Goal: Download file/media: Obtain a digital file from the website

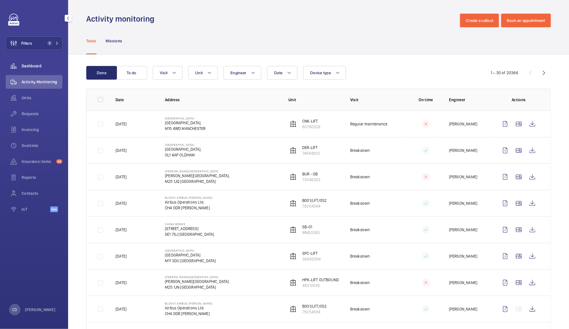
click at [34, 67] on span "Dashboard" at bounding box center [42, 66] width 41 height 6
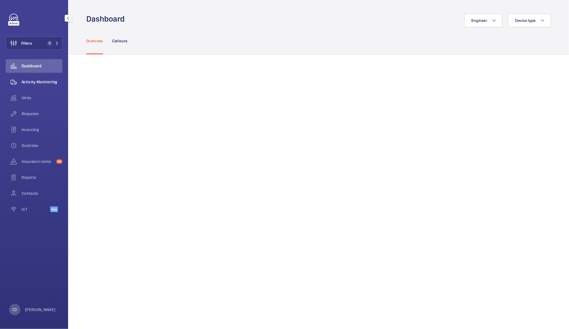
click at [40, 82] on span "Activity Monitoring" at bounding box center [42, 82] width 41 height 6
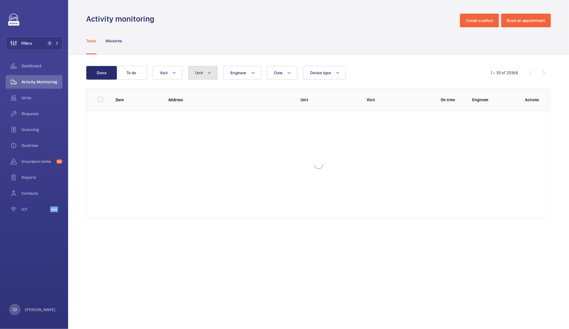
click at [207, 73] on mat-icon at bounding box center [209, 72] width 5 height 7
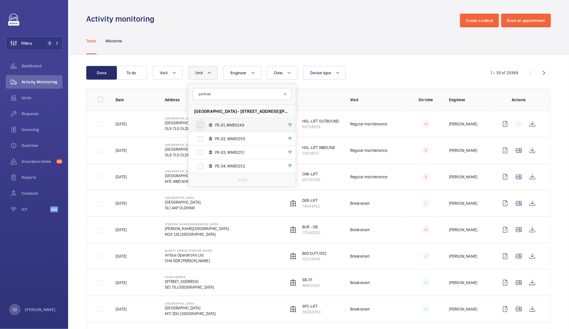
type input "parkhall"
click at [199, 122] on input "PE-01, WME0249" at bounding box center [200, 124] width 11 height 11
checkbox input "true"
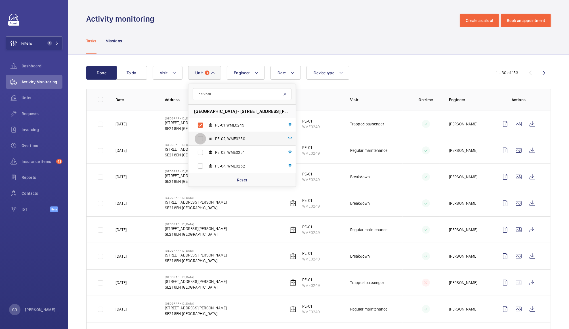
click at [199, 137] on input "PE-02, WME0250" at bounding box center [200, 138] width 11 height 11
checkbox input "true"
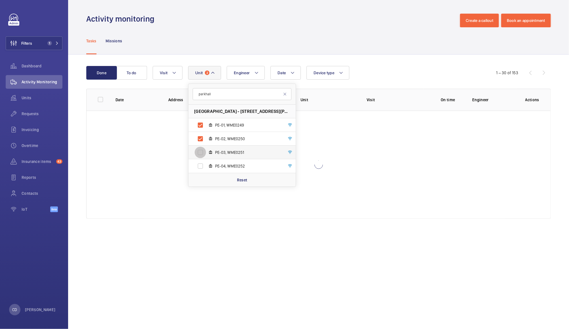
click at [199, 149] on input "PE-03, WME0251" at bounding box center [200, 152] width 11 height 11
checkbox input "true"
click at [202, 166] on input "PE-04, WME0252" at bounding box center [200, 165] width 11 height 11
checkbox input "true"
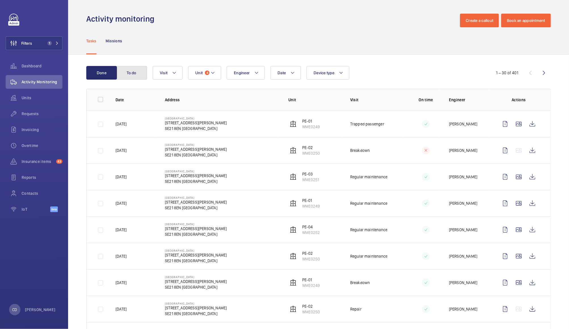
click at [132, 71] on button "To do" at bounding box center [131, 73] width 31 height 14
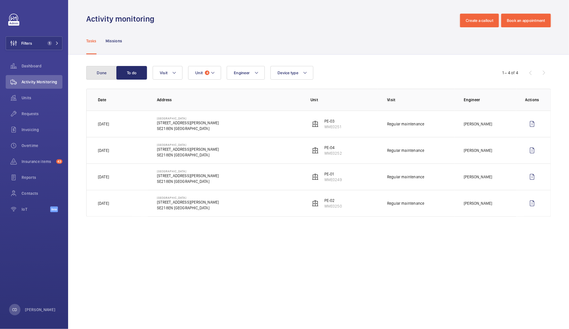
click at [107, 71] on button "Done" at bounding box center [101, 73] width 31 height 14
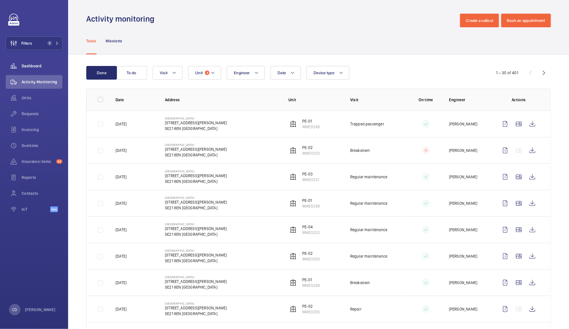
click at [21, 65] on wm-front-icon-button at bounding box center [14, 66] width 16 height 14
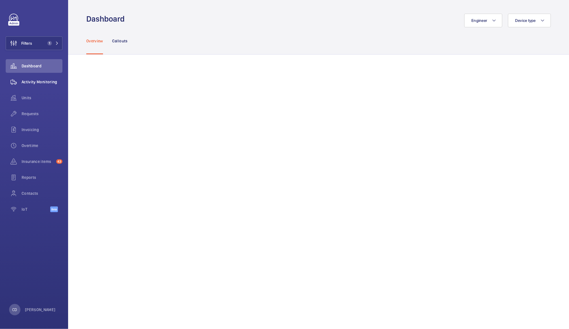
click at [44, 81] on span "Activity Monitoring" at bounding box center [42, 82] width 41 height 6
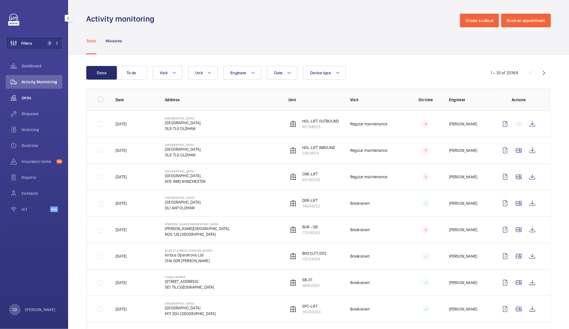
click at [21, 99] on wm-front-icon-button at bounding box center [14, 98] width 16 height 14
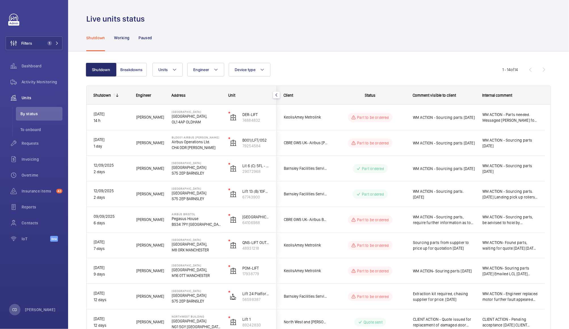
click at [460, 120] on span "WM ACTION - Sourcing parts 15.09.25" at bounding box center [444, 117] width 62 height 6
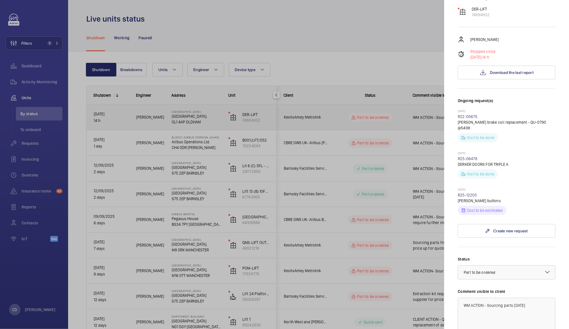
scroll to position [65, 0]
click at [473, 194] on link "R25-12203" at bounding box center [467, 196] width 19 height 5
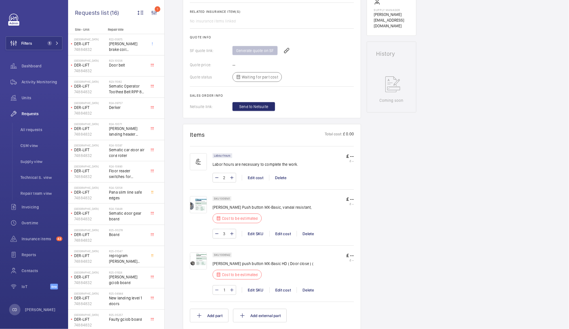
scroll to position [227, 0]
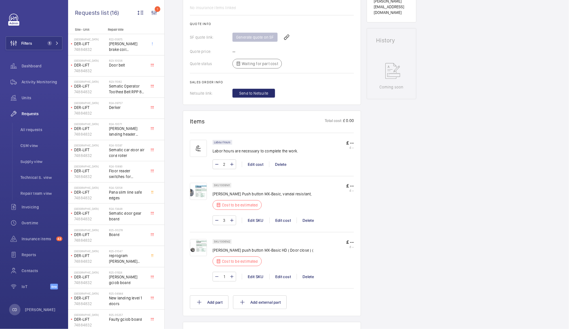
click at [203, 186] on img at bounding box center [198, 191] width 17 height 17
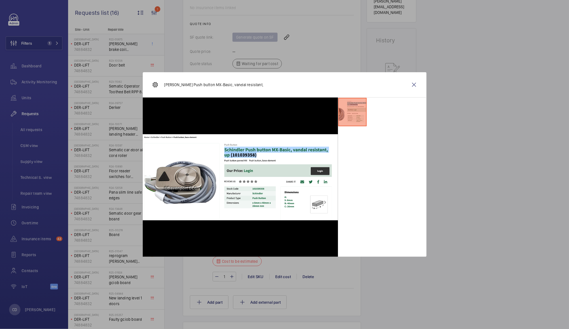
click at [414, 86] on wm-front-icon-button at bounding box center [415, 85] width 14 height 14
click at [131, 42] on span "Mayr brake coil replacement - QU-0790 @5498" at bounding box center [127, 46] width 37 height 11
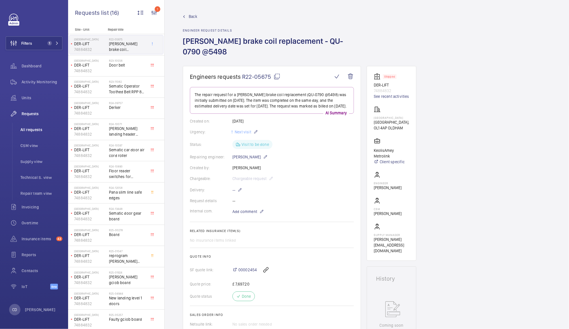
click at [24, 127] on span "All requests" at bounding box center [41, 130] width 42 height 6
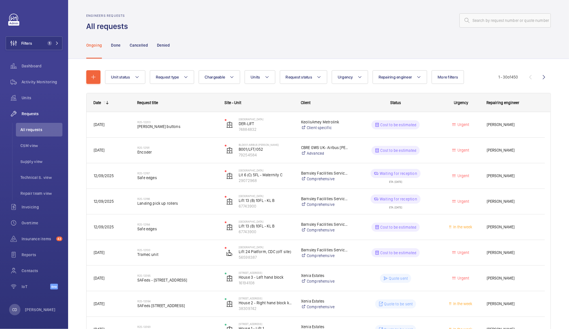
click at [429, 228] on wm-front-pills-cell "Cost to be estimated" at bounding box center [396, 226] width 80 height 9
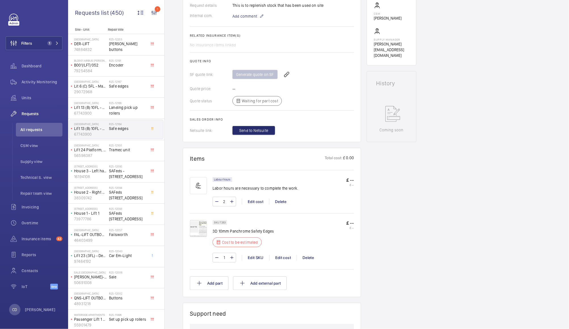
scroll to position [194, 0]
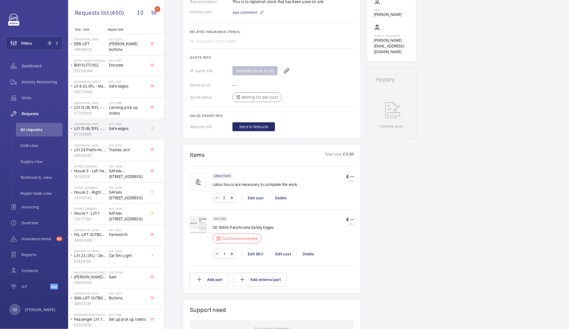
click at [204, 220] on img at bounding box center [198, 224] width 17 height 17
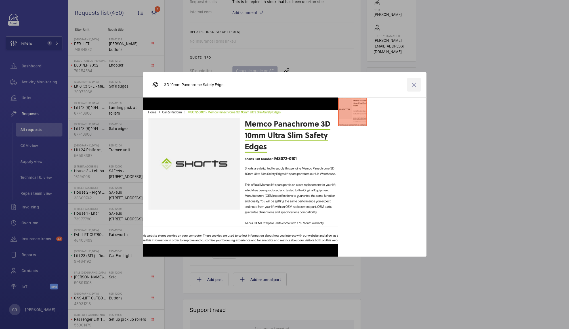
click at [414, 84] on wm-front-icon-button at bounding box center [415, 85] width 14 height 14
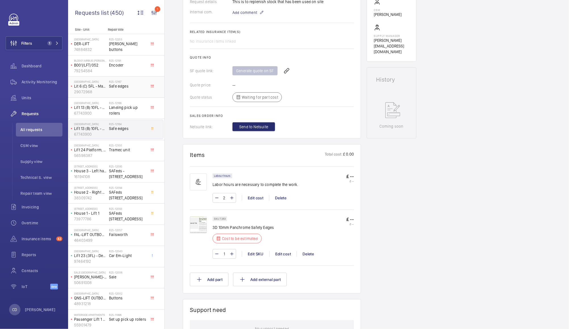
click at [123, 87] on span "Safe edges" at bounding box center [127, 86] width 37 height 6
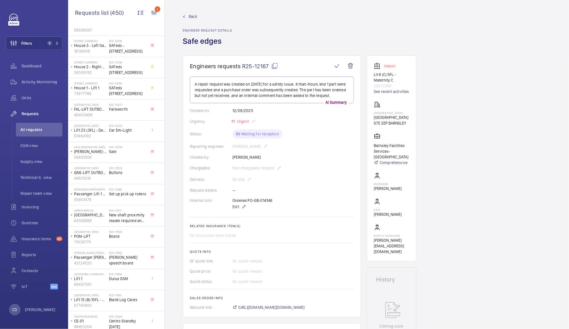
scroll to position [129, 0]
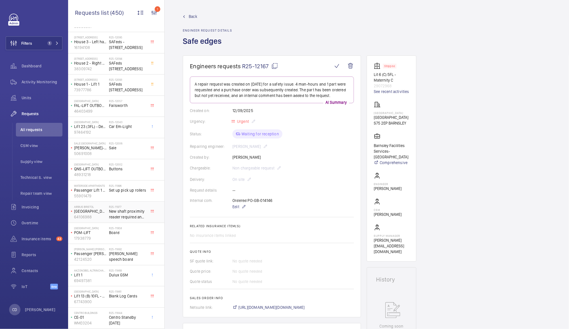
click at [130, 210] on span "New shaft proximity reader required and Orona test tool" at bounding box center [127, 213] width 37 height 11
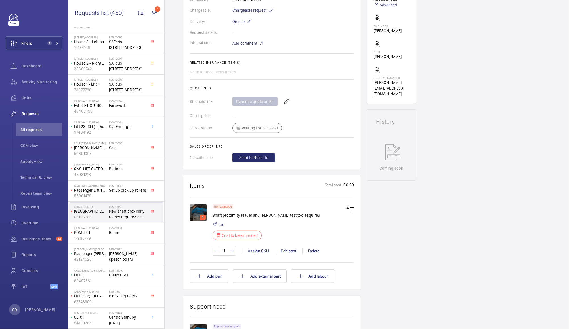
scroll to position [181, 0]
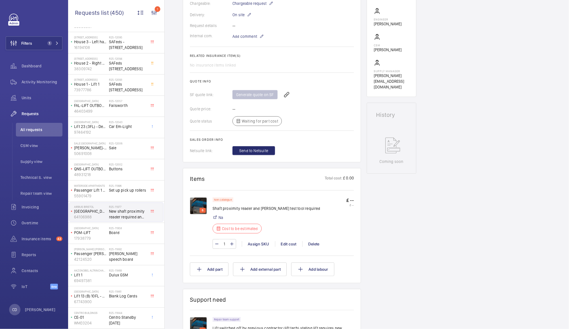
click at [198, 204] on img at bounding box center [198, 205] width 17 height 17
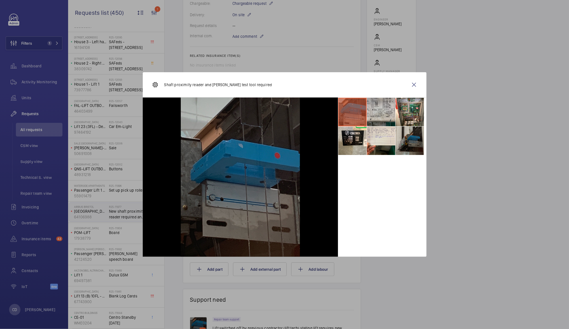
click at [385, 110] on li at bounding box center [381, 112] width 28 height 28
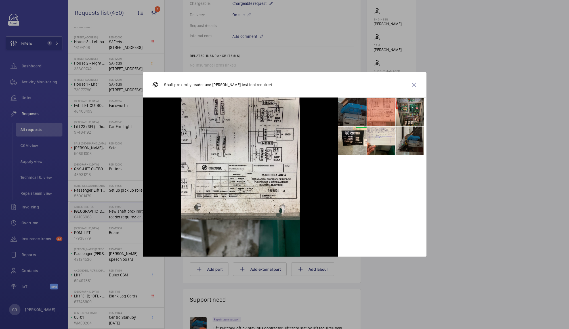
click at [403, 106] on li at bounding box center [410, 112] width 28 height 28
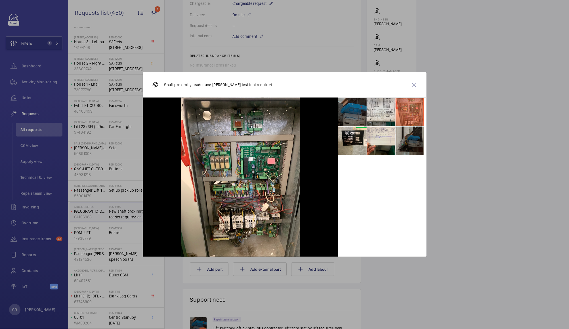
click at [406, 141] on li at bounding box center [410, 140] width 28 height 28
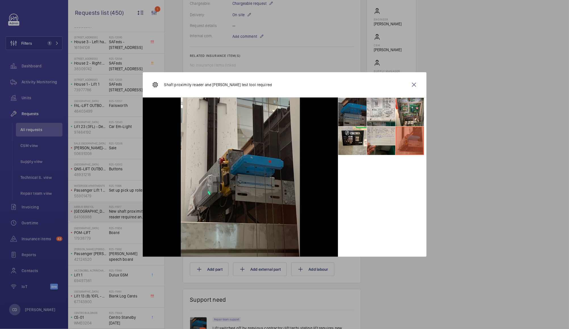
click at [385, 142] on li at bounding box center [381, 140] width 28 height 28
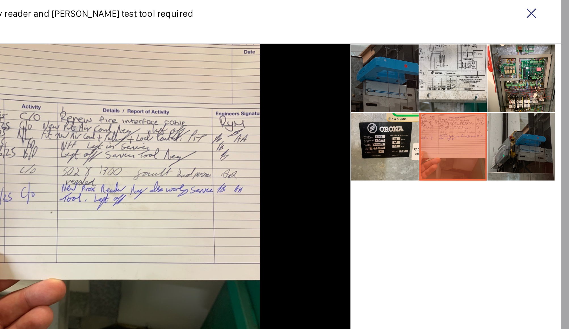
click at [411, 140] on li at bounding box center [410, 140] width 28 height 28
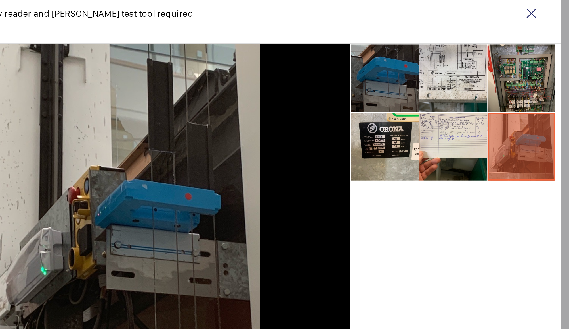
click at [411, 114] on li at bounding box center [410, 112] width 28 height 28
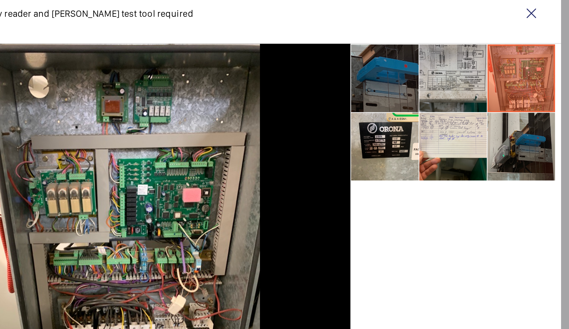
click at [391, 123] on li at bounding box center [381, 112] width 28 height 28
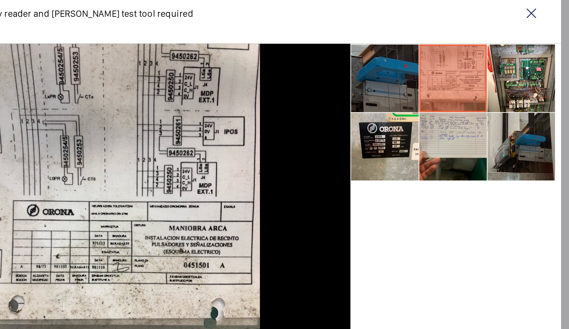
click at [389, 142] on li at bounding box center [381, 140] width 28 height 28
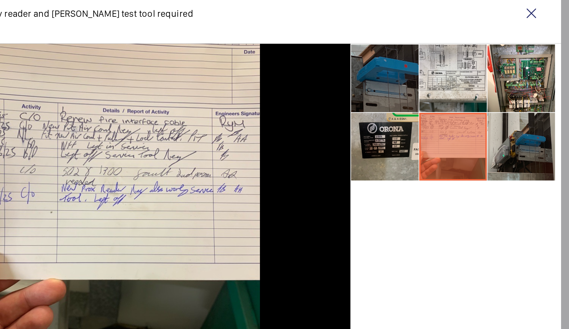
click at [360, 145] on li at bounding box center [353, 140] width 28 height 28
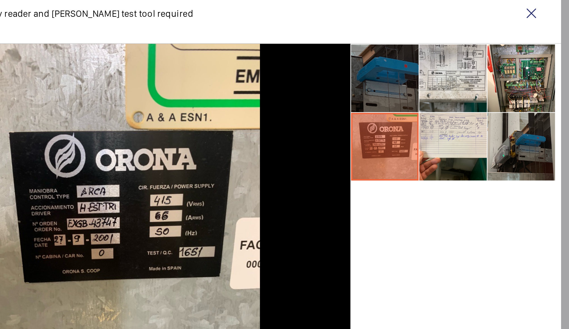
click at [359, 118] on li at bounding box center [353, 112] width 28 height 28
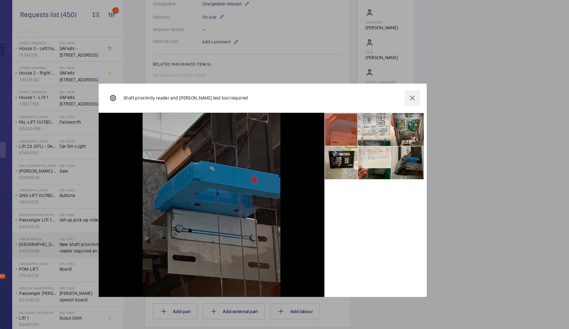
click at [417, 80] on wm-front-icon-button at bounding box center [415, 85] width 14 height 14
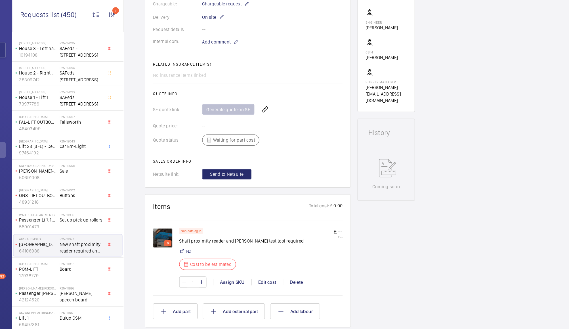
scroll to position [155, 0]
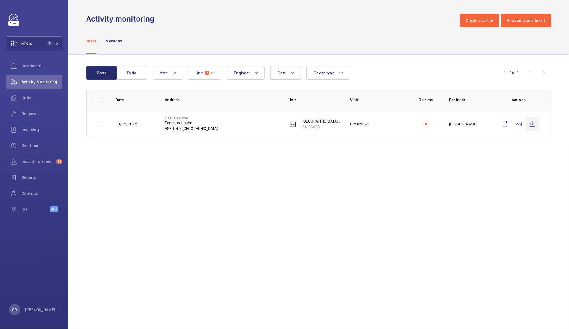
click at [532, 124] on wm-front-icon-button at bounding box center [533, 124] width 14 height 14
click at [36, 64] on span "Dashboard" at bounding box center [42, 66] width 41 height 6
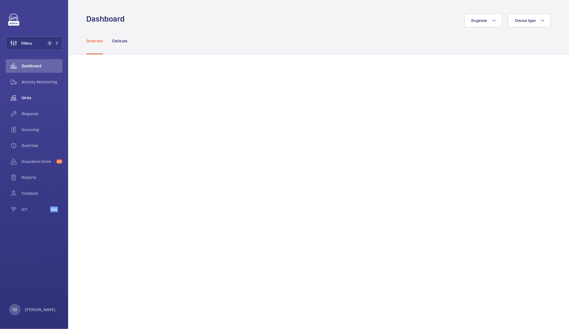
click at [29, 97] on span "Units" at bounding box center [42, 98] width 41 height 6
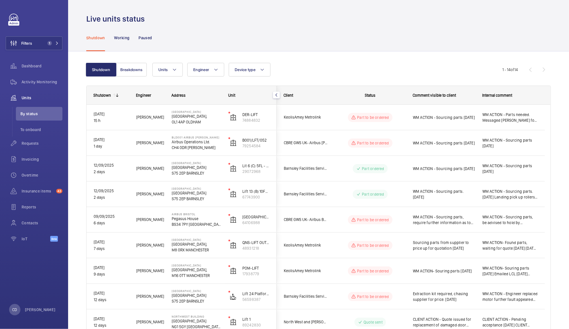
click at [522, 198] on span "WM ACTION - Sourcing parts. 15.09.25 Landing pick up rollers ordered 2 man atte…" at bounding box center [510, 193] width 55 height 11
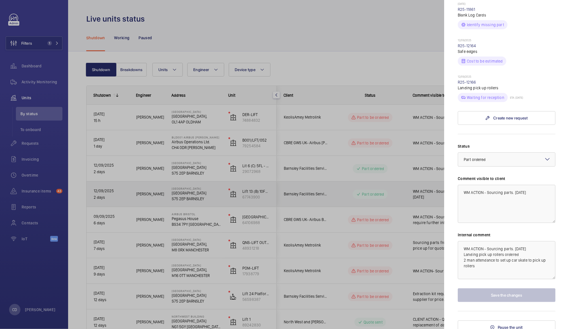
scroll to position [185, 0]
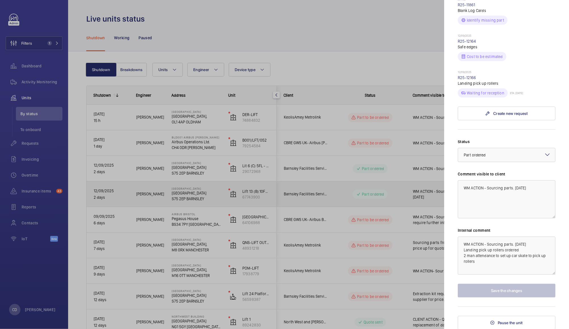
click at [392, 194] on div at bounding box center [284, 164] width 569 height 329
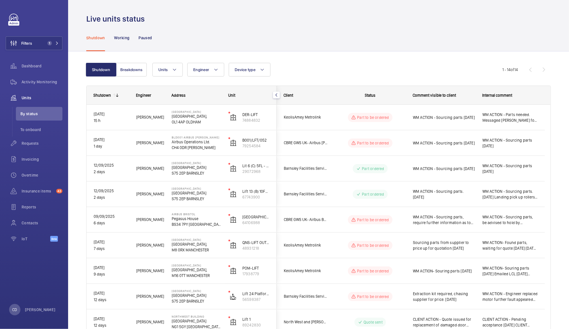
click at [515, 171] on span "WM ACTION - Sourcing parts 15.09.25" at bounding box center [510, 168] width 55 height 11
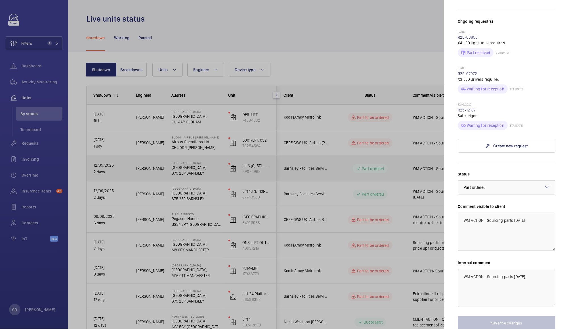
scroll to position [185, 0]
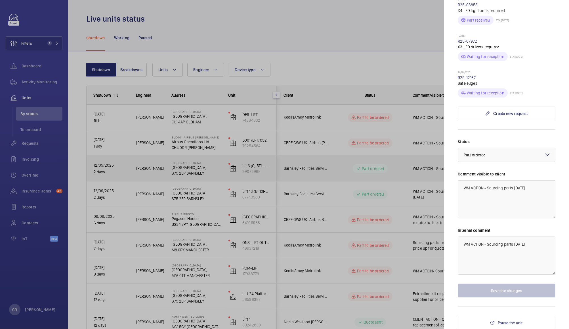
click at [397, 58] on div at bounding box center [284, 164] width 569 height 329
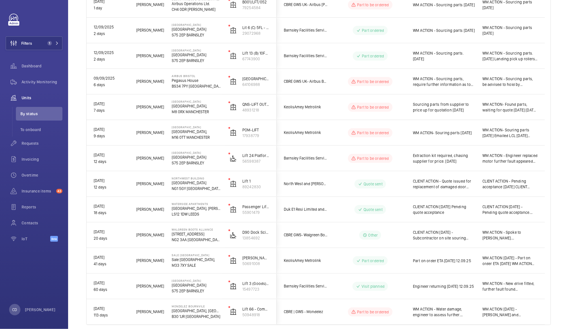
scroll to position [138, 0]
click at [524, 211] on span "CLIENT ACTION 12.09.25 - Pending quote acceptance. CLIENT ACTION 28/08- Skate f…" at bounding box center [510, 208] width 55 height 11
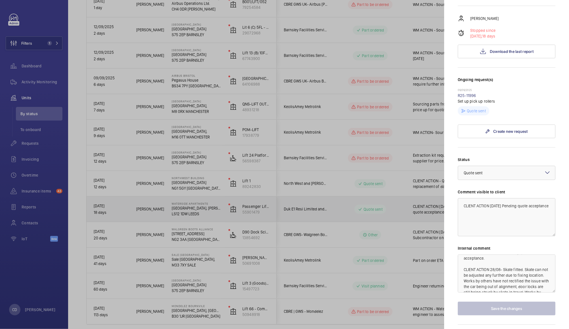
scroll to position [0, 0]
click at [398, 213] on div at bounding box center [284, 164] width 569 height 329
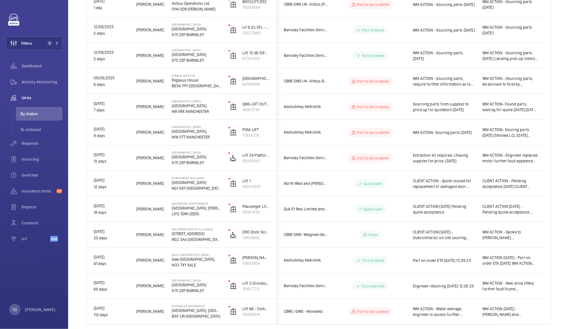
click at [524, 237] on span "WM ACTION - Spoke to Darren. Richard from Centro lifts is getting a replacement…" at bounding box center [510, 234] width 55 height 11
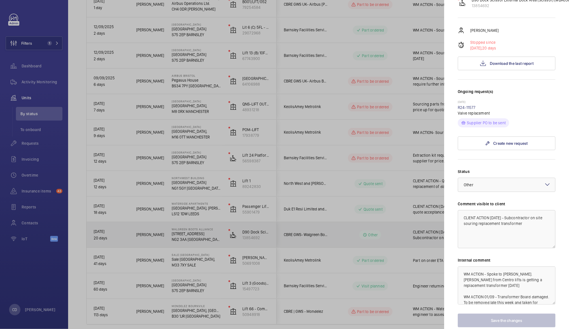
scroll to position [87, 0]
click at [395, 235] on div at bounding box center [284, 164] width 569 height 329
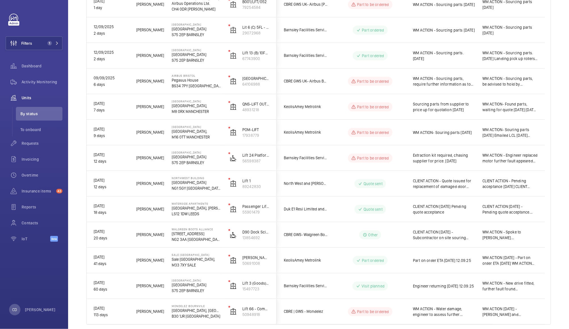
scroll to position [0, 0]
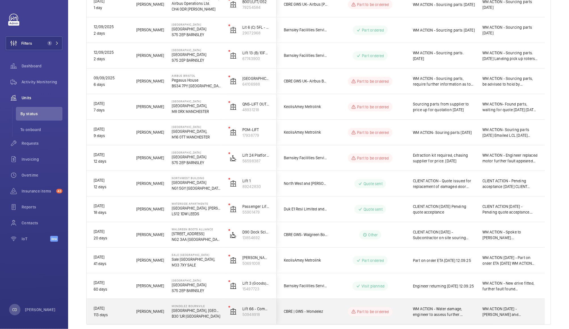
click at [515, 285] on span "WM ACTION - New drive fitted, further fault found Liam returning Tuesday 16th S…" at bounding box center [510, 285] width 55 height 11
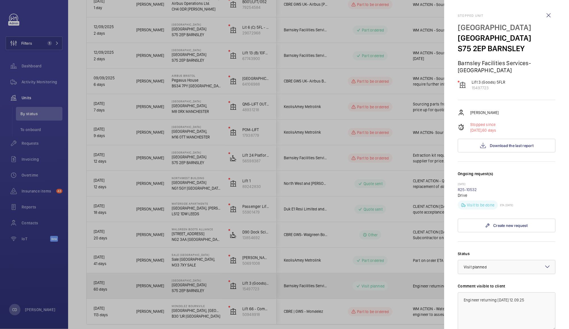
click at [358, 282] on div at bounding box center [284, 164] width 569 height 329
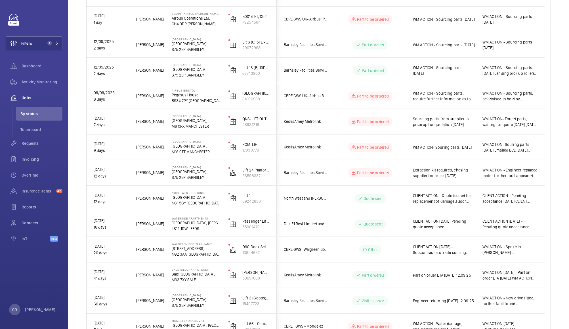
scroll to position [123, 0]
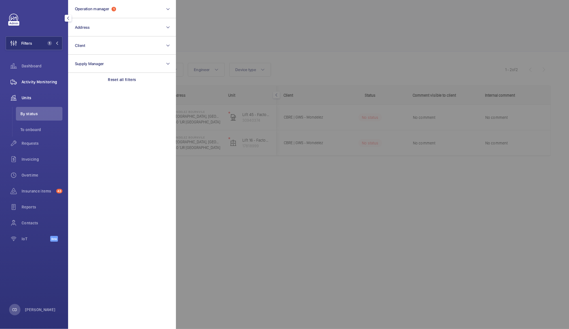
click at [37, 84] on span "Activity Monitoring" at bounding box center [42, 82] width 41 height 6
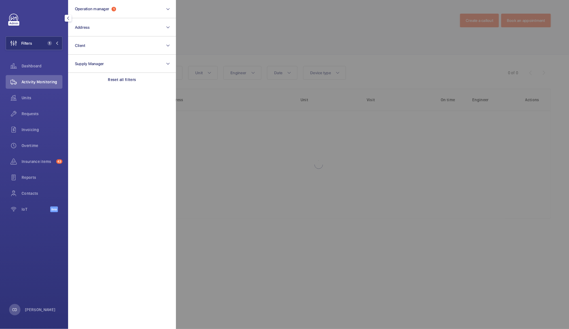
click at [244, 28] on div at bounding box center [460, 164] width 569 height 329
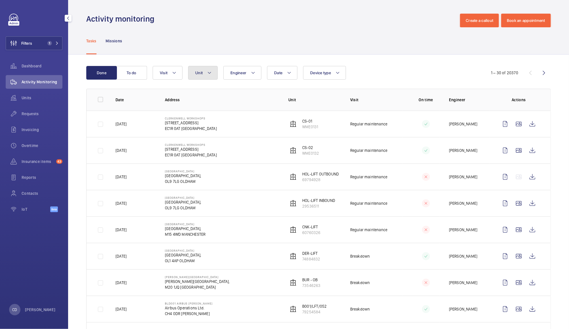
click at [200, 75] on button "Unit" at bounding box center [203, 73] width 30 height 14
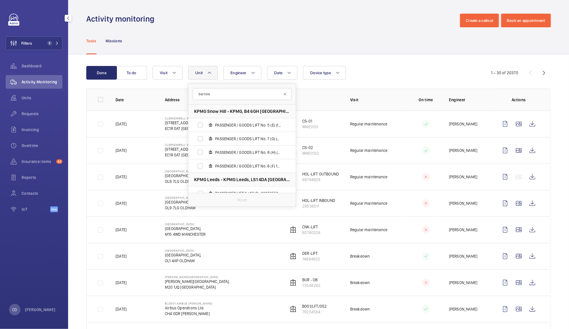
type input "barnsley"
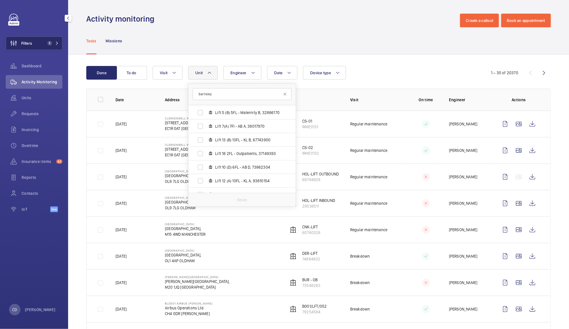
click at [42, 48] on button "Filters 1" at bounding box center [34, 43] width 57 height 14
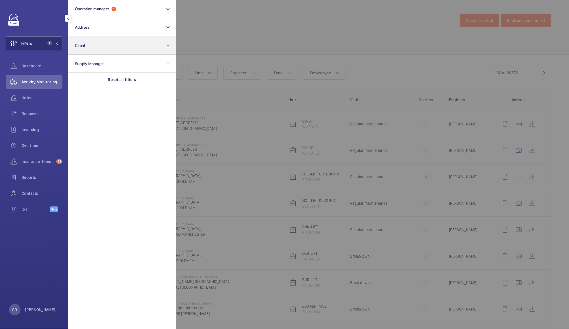
click at [116, 45] on button "Client" at bounding box center [122, 45] width 108 height 18
type input "barnsley"
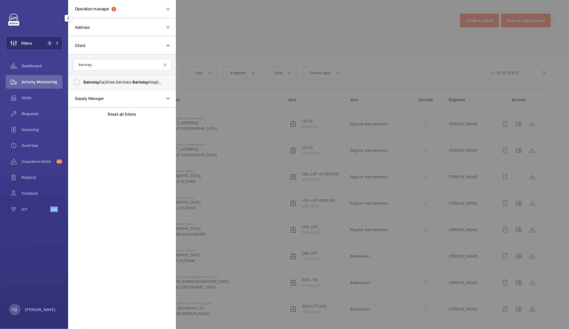
click at [127, 83] on span "Barnsley Facilities Services- [GEOGRAPHIC_DATA]" at bounding box center [122, 82] width 78 height 6
click at [82, 83] on input "Barnsley Facilities Services- [GEOGRAPHIC_DATA]" at bounding box center [76, 81] width 11 height 11
checkbox input "true"
click at [232, 21] on div at bounding box center [460, 164] width 569 height 329
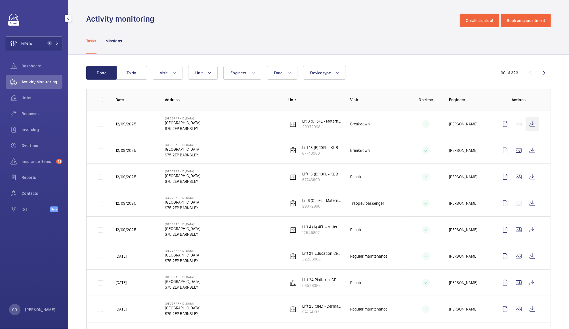
click at [528, 124] on wm-front-icon-button at bounding box center [533, 124] width 14 height 14
click at [527, 231] on wm-front-icon-button at bounding box center [533, 230] width 14 height 14
click at [531, 201] on wm-front-icon-button at bounding box center [533, 203] width 14 height 14
click at [526, 126] on wm-front-icon-button at bounding box center [533, 124] width 14 height 14
click at [527, 125] on wm-front-icon-button at bounding box center [533, 124] width 14 height 14
